Goal: Task Accomplishment & Management: Manage account settings

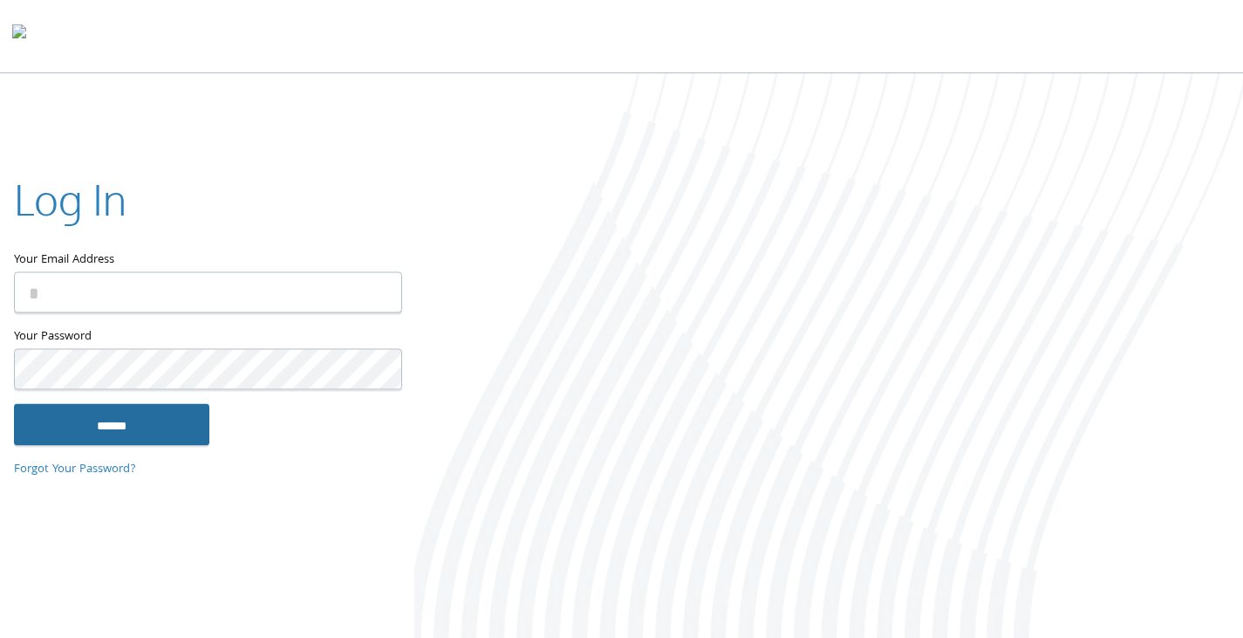
type input "**********"
click at [97, 428] on input "******" at bounding box center [111, 424] width 195 height 42
type input "**********"
click at [164, 419] on input "******" at bounding box center [111, 424] width 195 height 42
